Goal: Task Accomplishment & Management: Manage account settings

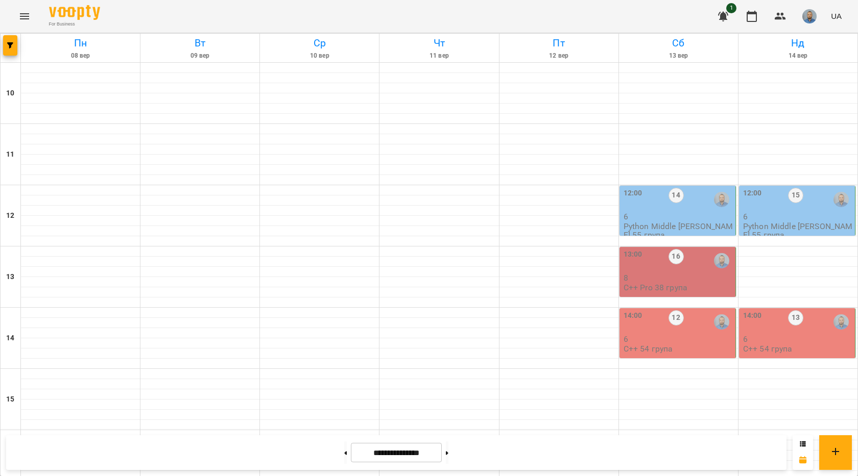
scroll to position [429, 0]
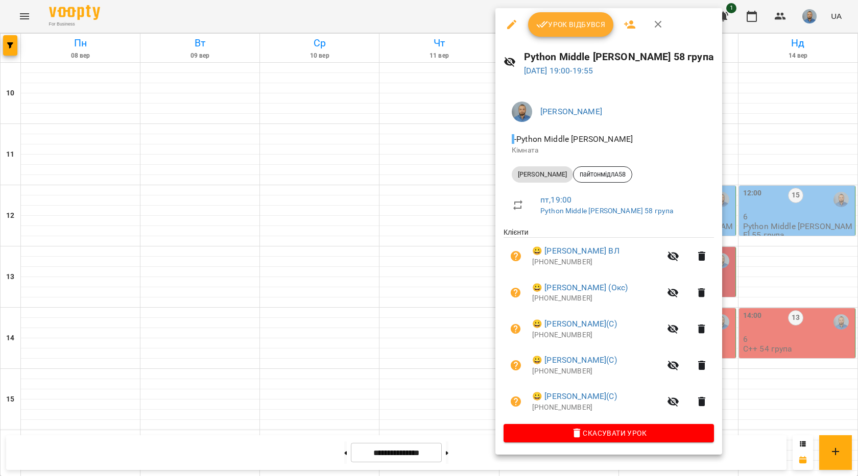
click at [585, 19] on span "Урок відбувся" at bounding box center [570, 24] width 69 height 12
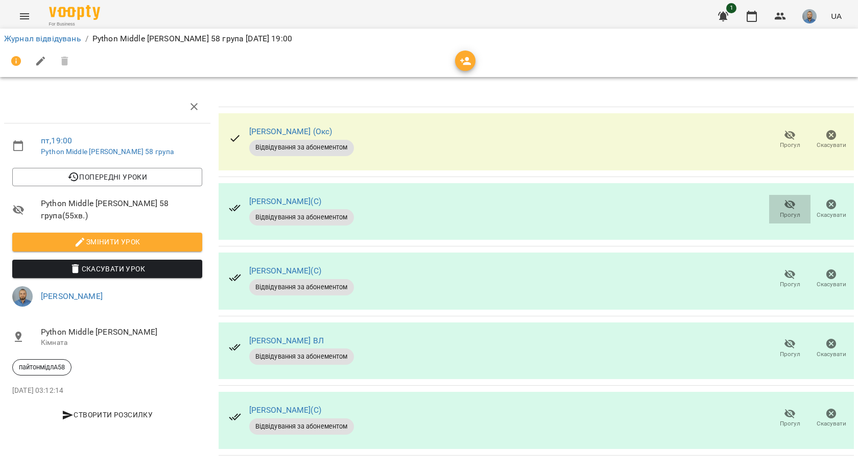
click at [787, 209] on icon "button" at bounding box center [790, 205] width 12 height 12
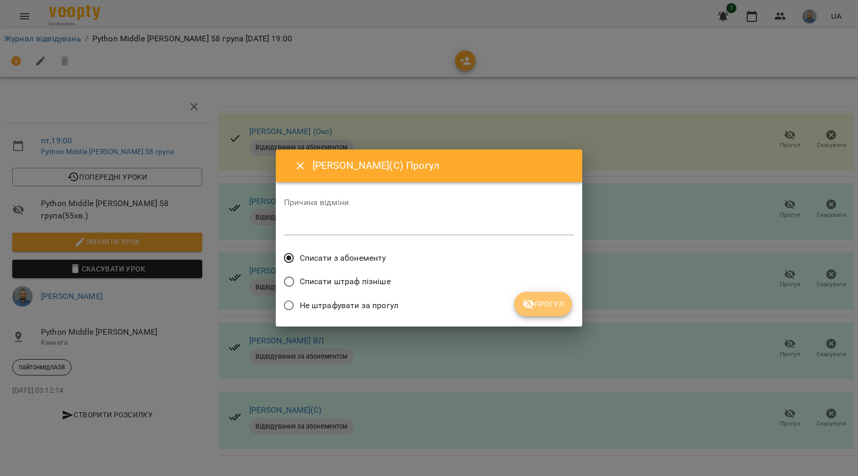
click at [537, 304] on span "Прогул" at bounding box center [542, 304] width 41 height 12
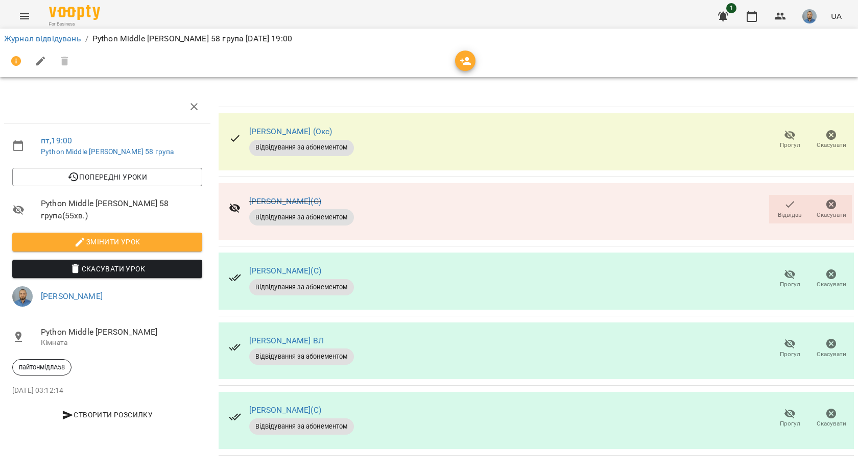
click at [788, 352] on span "Прогул" at bounding box center [789, 354] width 20 height 9
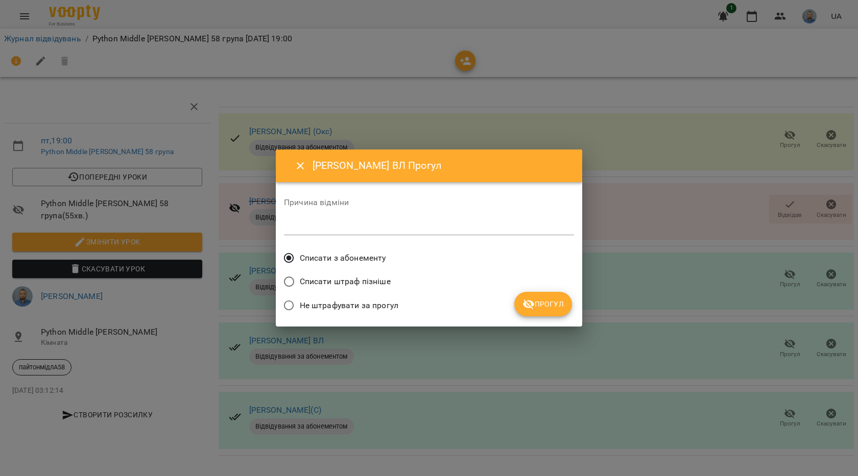
click at [544, 309] on span "Прогул" at bounding box center [542, 304] width 41 height 12
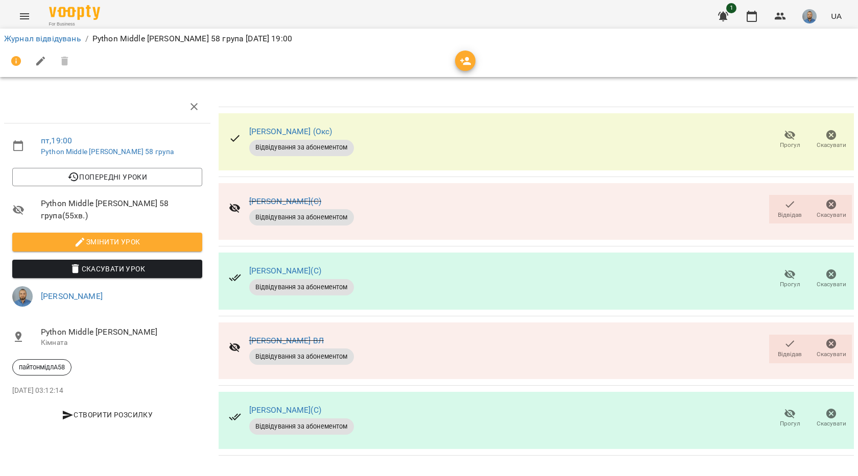
click at [793, 202] on icon "button" at bounding box center [789, 205] width 9 height 7
